Goal: Information Seeking & Learning: Get advice/opinions

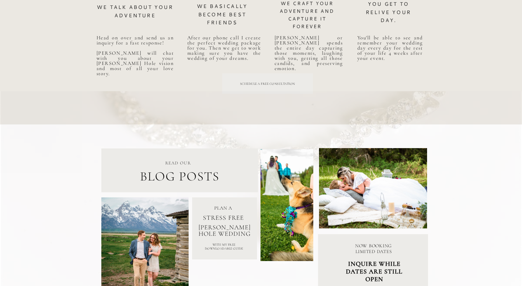
scroll to position [3134, 0]
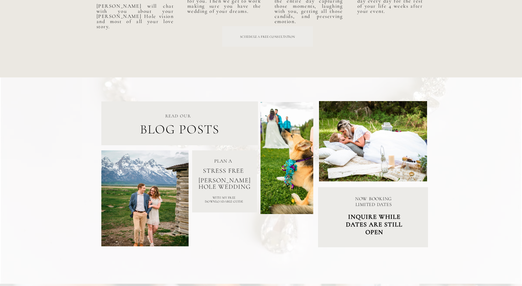
click at [224, 173] on p "stress free" at bounding box center [224, 174] width 62 height 15
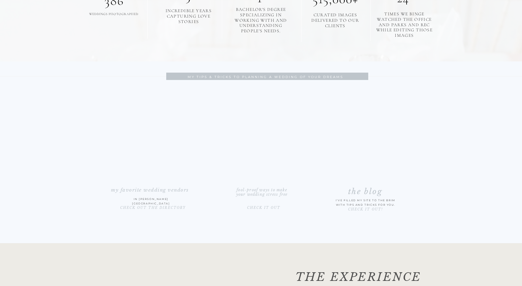
scroll to position [961, 0]
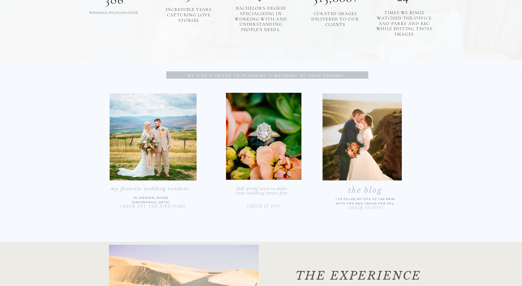
click at [162, 187] on h2 "my favorite wedding vendors" at bounding box center [149, 190] width 99 height 9
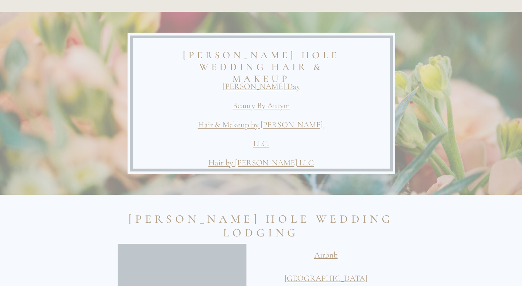
scroll to position [1882, 0]
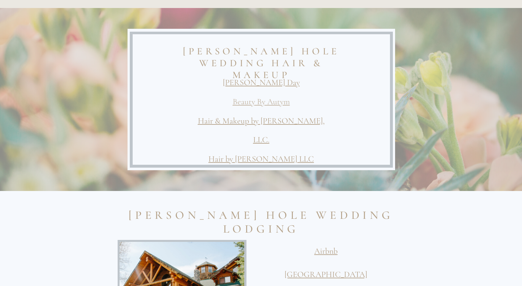
click at [259, 102] on link "Beauty By Autym" at bounding box center [261, 101] width 57 height 10
click at [267, 82] on link "[PERSON_NAME] Day" at bounding box center [261, 82] width 77 height 10
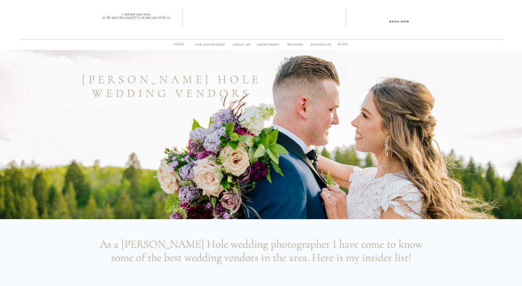
scroll to position [1882, 0]
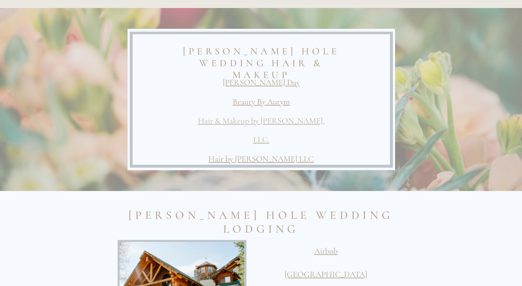
click at [249, 120] on link "Hair & Makeup by [PERSON_NAME], LLC." at bounding box center [261, 130] width 127 height 29
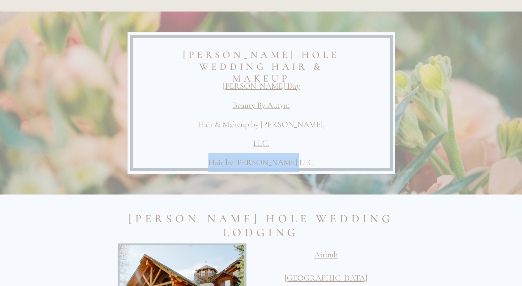
scroll to position [1877, 0]
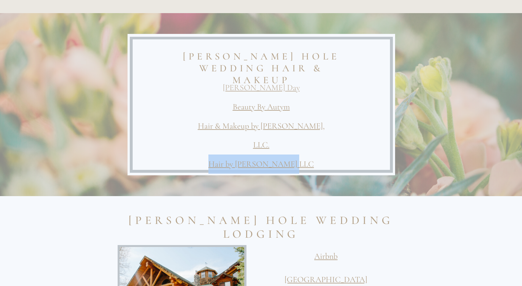
click at [270, 87] on link "[PERSON_NAME] Day" at bounding box center [261, 87] width 77 height 10
